Goal: Find specific page/section: Find specific page/section

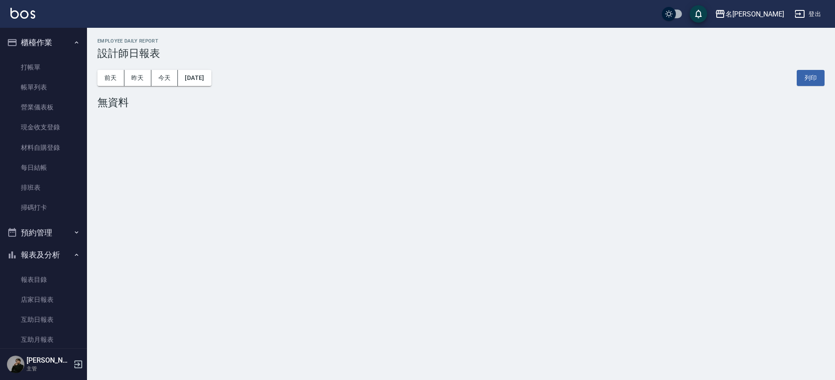
scroll to position [170, 0]
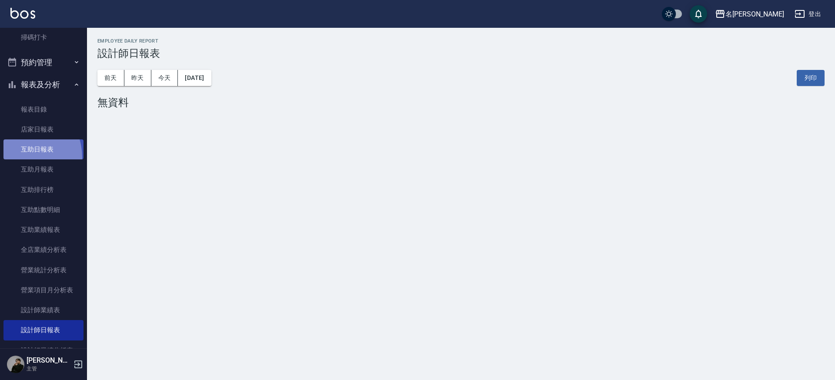
click at [19, 156] on link "互助日報表" at bounding box center [43, 150] width 80 height 20
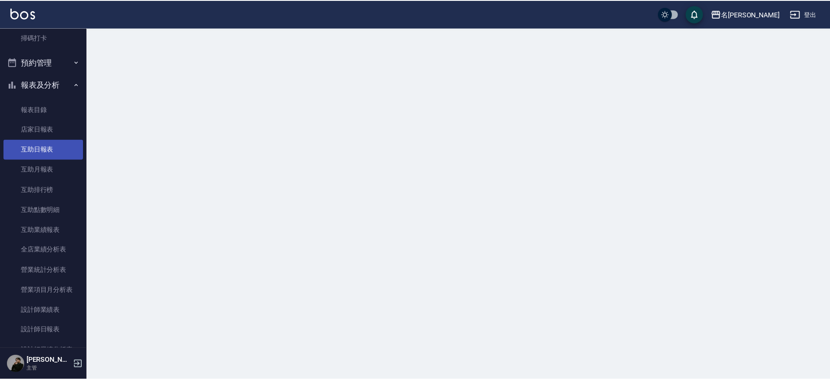
scroll to position [171, 0]
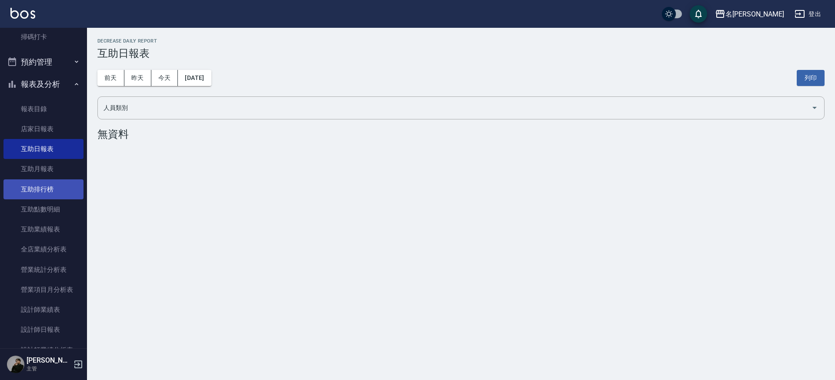
click at [50, 189] on link "互助排行榜" at bounding box center [43, 190] width 80 height 20
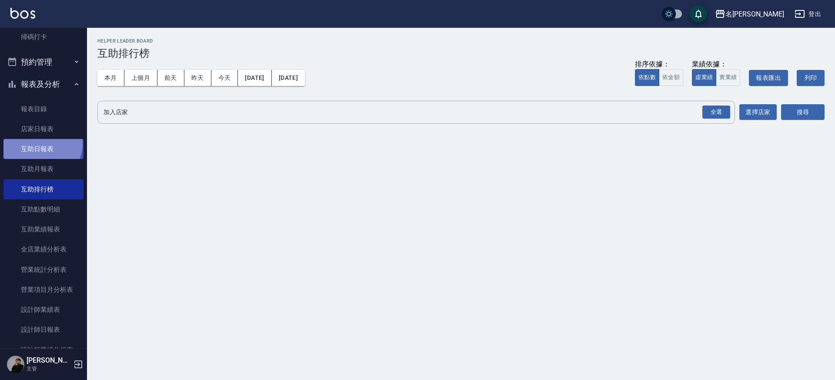
click at [41, 142] on link "互助日報表" at bounding box center [43, 149] width 80 height 20
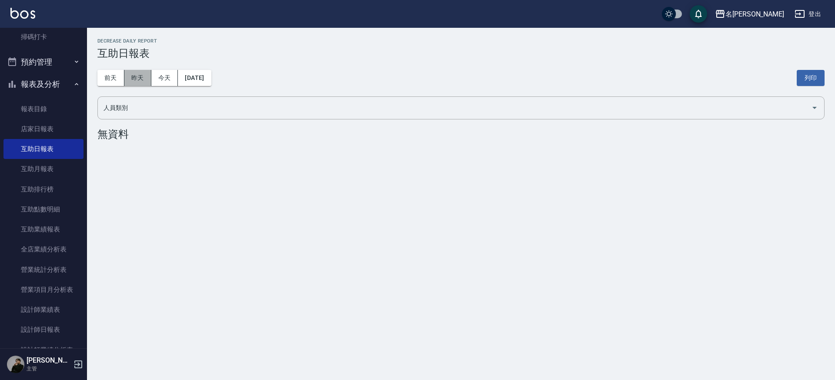
click at [128, 73] on button "昨天" at bounding box center [137, 78] width 27 height 16
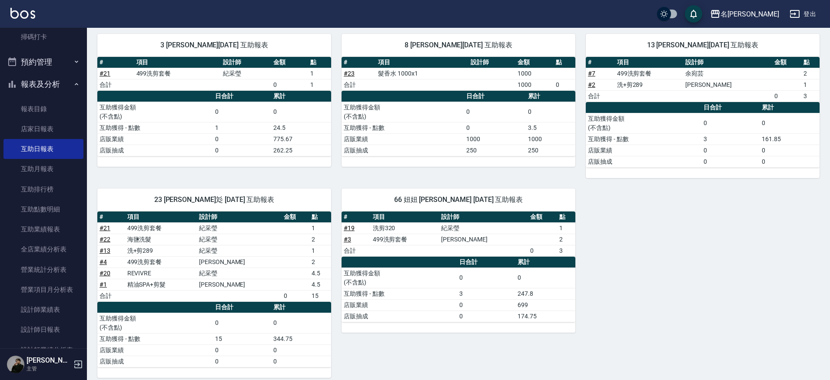
scroll to position [90, 0]
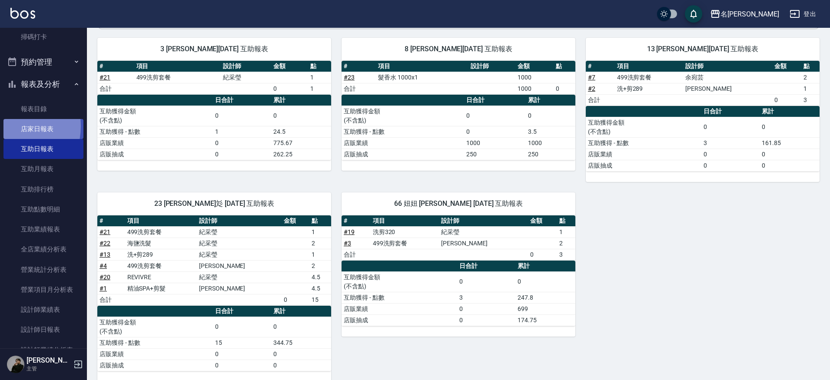
click at [5, 125] on link "店家日報表" at bounding box center [43, 129] width 80 height 20
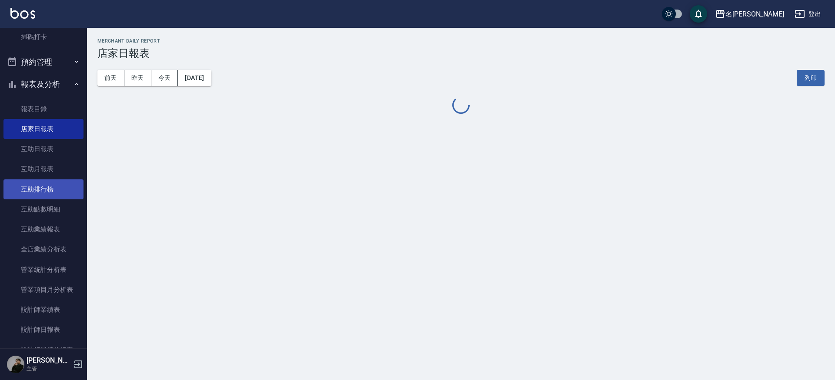
click at [23, 193] on link "互助排行榜" at bounding box center [43, 190] width 80 height 20
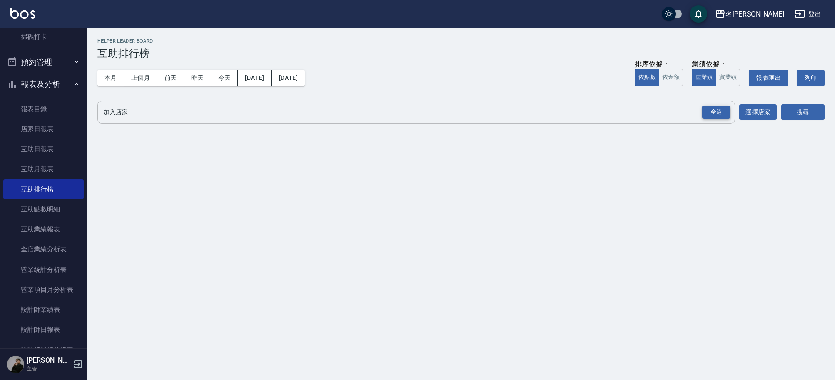
click at [715, 108] on div "全選" at bounding box center [716, 112] width 28 height 13
click at [821, 112] on button "搜尋" at bounding box center [802, 113] width 43 height 16
